Goal: Task Accomplishment & Management: Complete application form

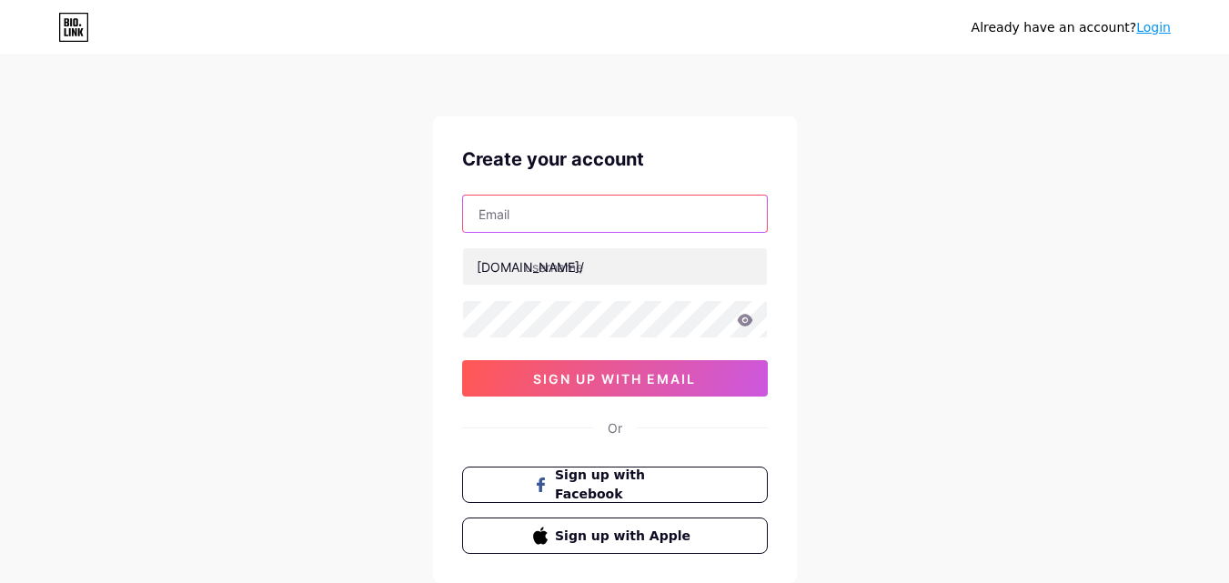
drag, startPoint x: 555, startPoint y: 205, endPoint x: 562, endPoint y: 222, distance: 18.7
click at [555, 205] on input "text" at bounding box center [615, 214] width 304 height 36
type input "[EMAIL_ADDRESS][DOMAIN_NAME]"
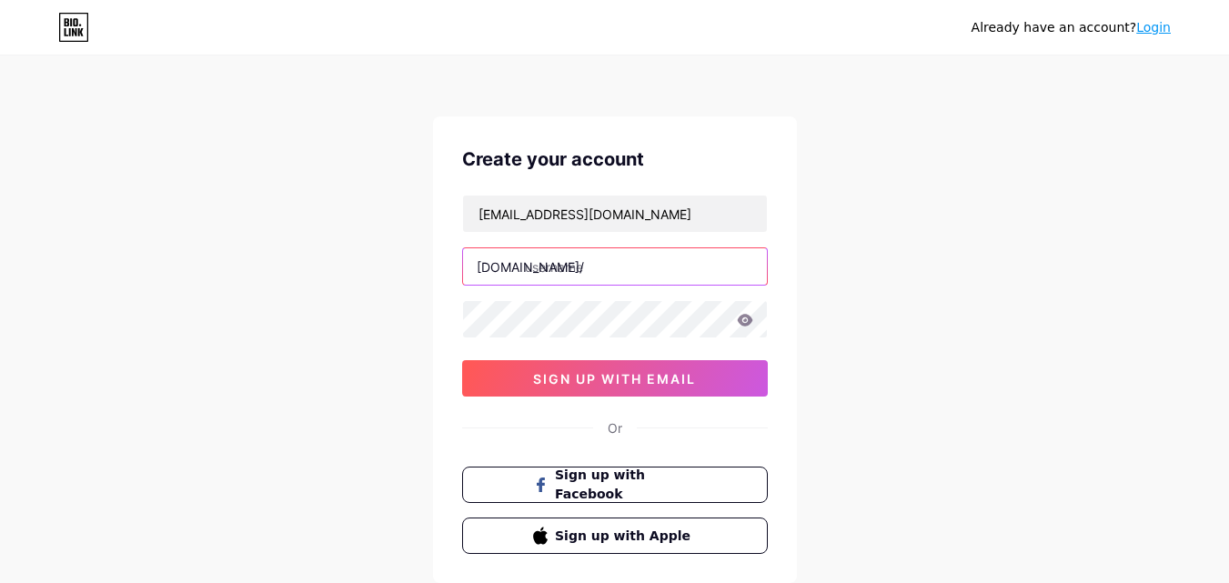
click at [598, 265] on input "text" at bounding box center [615, 266] width 304 height 36
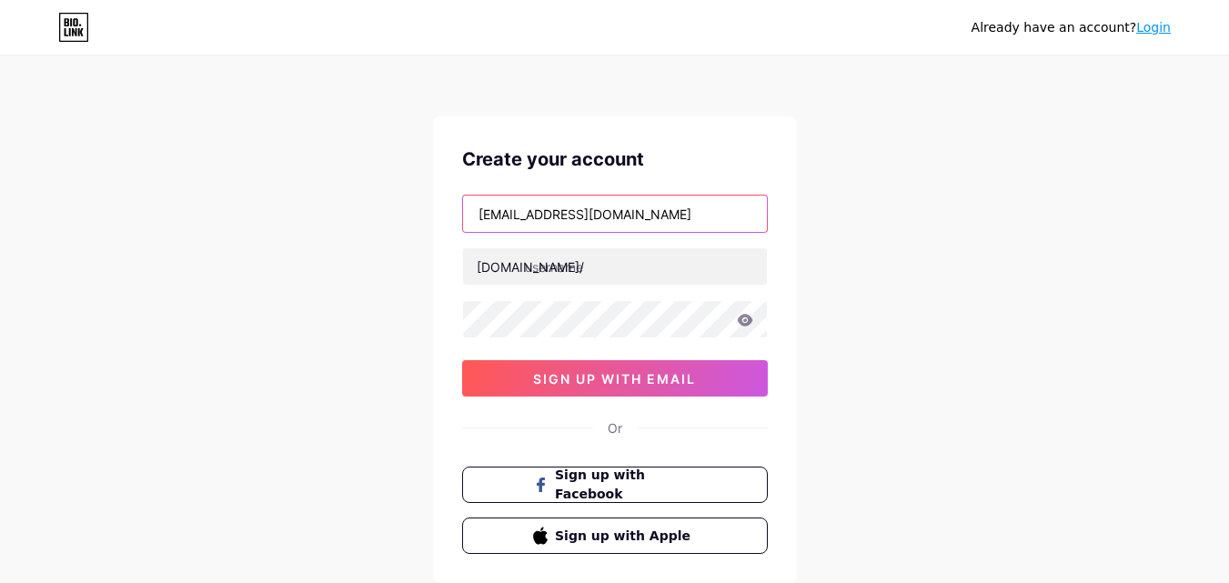
click at [516, 220] on input "[EMAIL_ADDRESS][DOMAIN_NAME]" at bounding box center [615, 214] width 304 height 36
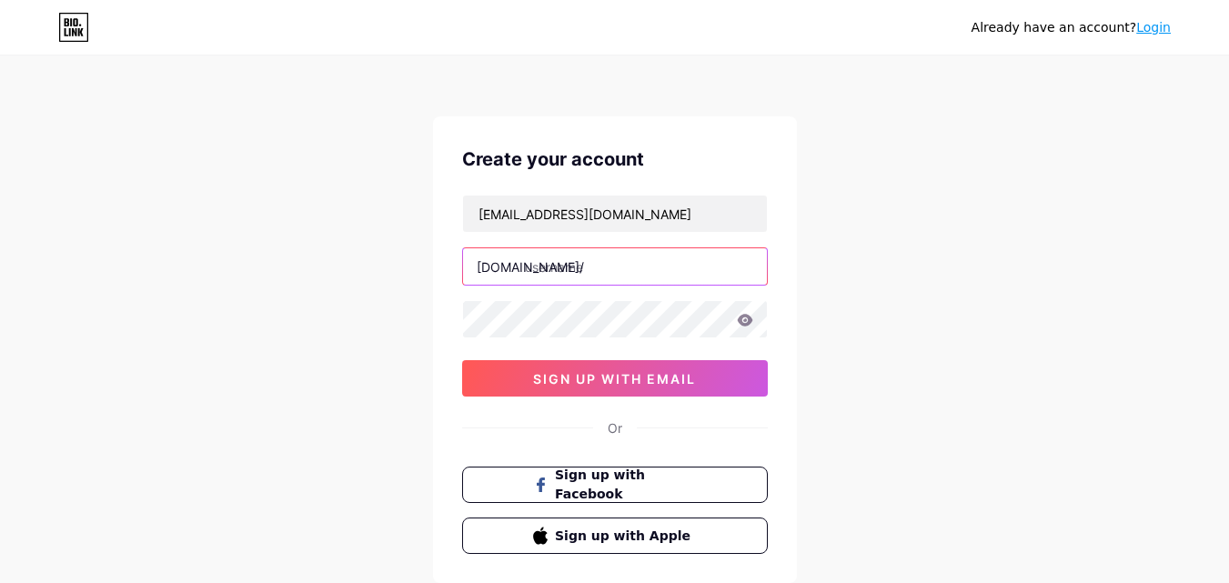
click at [568, 277] on input "text" at bounding box center [615, 266] width 304 height 36
paste input "paulinsigelu"
type input "paulinsigelu"
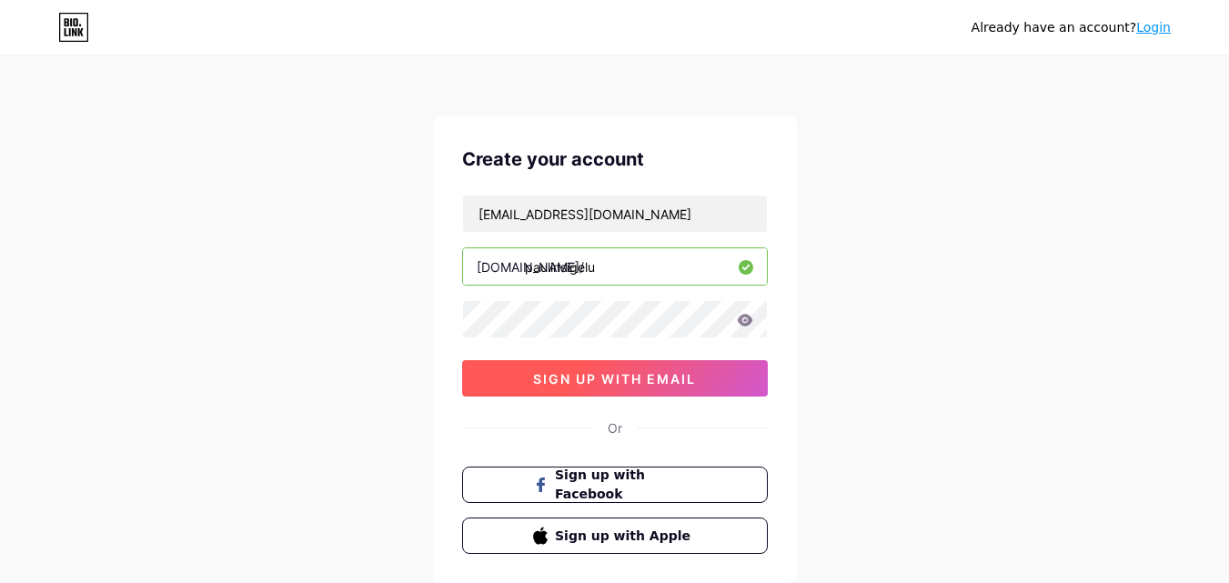
click at [686, 376] on span "sign up with email" at bounding box center [614, 378] width 163 height 15
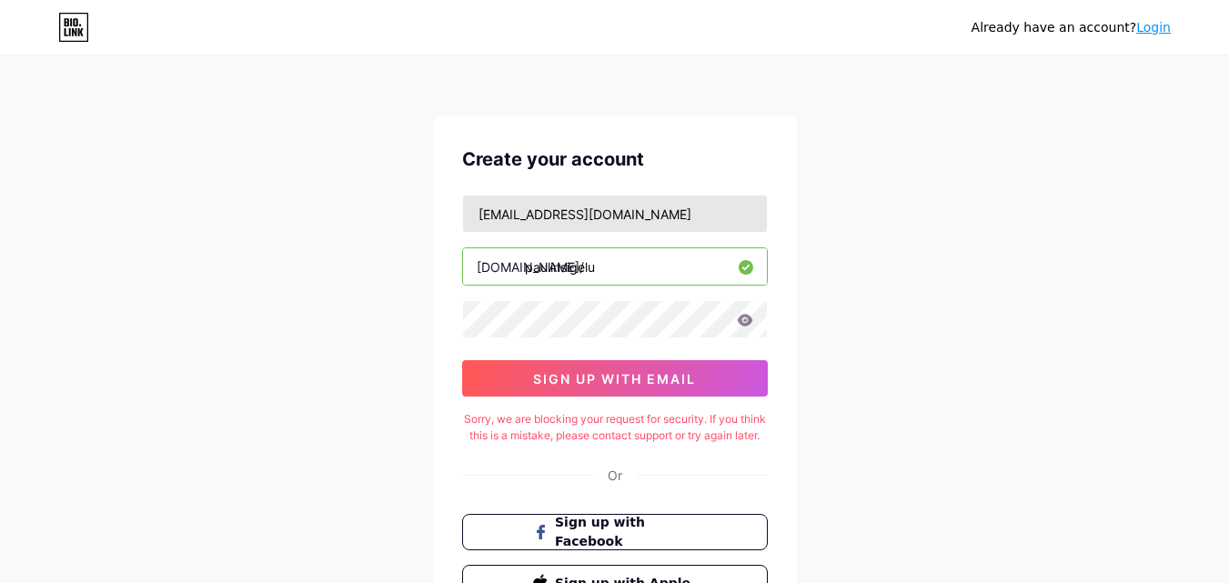
drag, startPoint x: 653, startPoint y: 195, endPoint x: 566, endPoint y: 211, distance: 88.8
click at [588, 206] on div "[EMAIL_ADDRESS][DOMAIN_NAME]" at bounding box center [615, 214] width 306 height 38
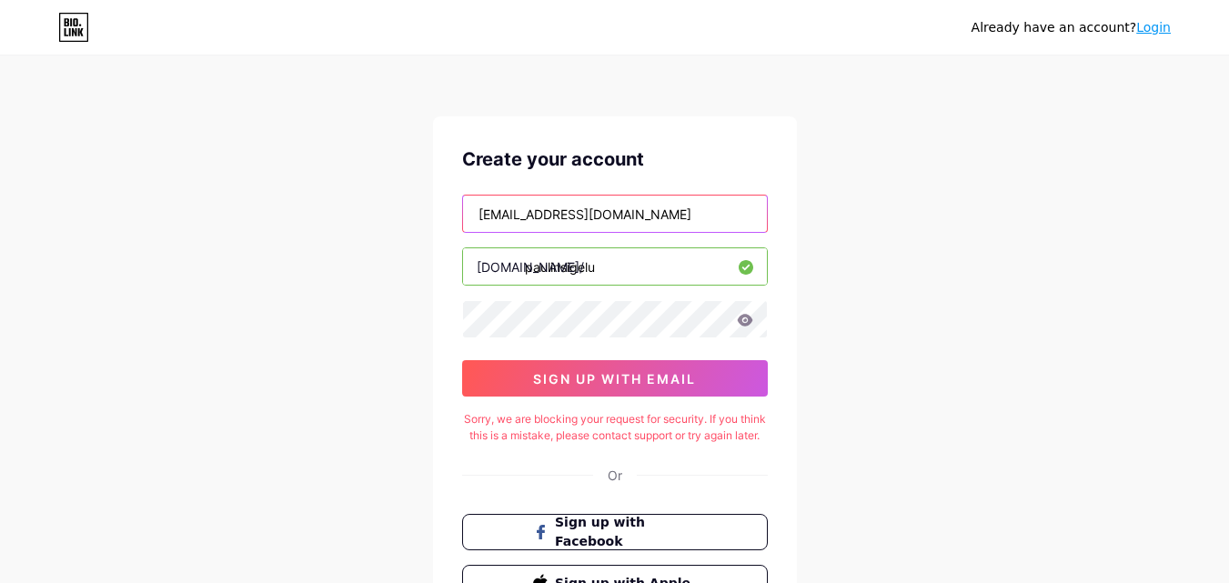
drag, startPoint x: 554, startPoint y: 222, endPoint x: 545, endPoint y: 233, distance: 14.2
click at [545, 233] on div "[EMAIL_ADDRESS][DOMAIN_NAME] [DOMAIN_NAME]/ paulinsigelu 0cAFcWeA4w5T3wVlp7n0Bx…" at bounding box center [615, 296] width 306 height 202
drag, startPoint x: 668, startPoint y: 204, endPoint x: 560, endPoint y: 239, distance: 113.9
click at [560, 239] on div "[EMAIL_ADDRESS][DOMAIN_NAME] [DOMAIN_NAME]/ paulinsigelu 0cAFcWeA4w5T3wVlp7n0Bx…" at bounding box center [615, 296] width 306 height 202
